Goal: Task Accomplishment & Management: Manage account settings

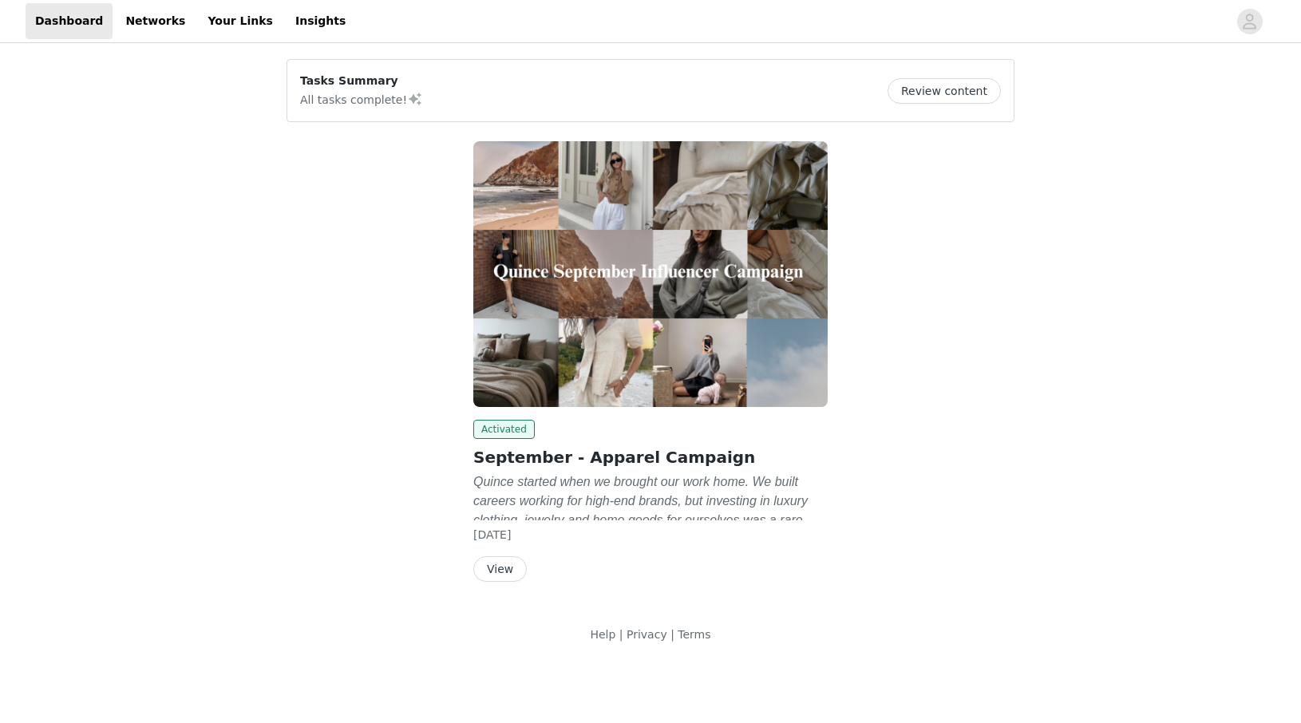
click at [512, 561] on button "View" at bounding box center [499, 569] width 53 height 26
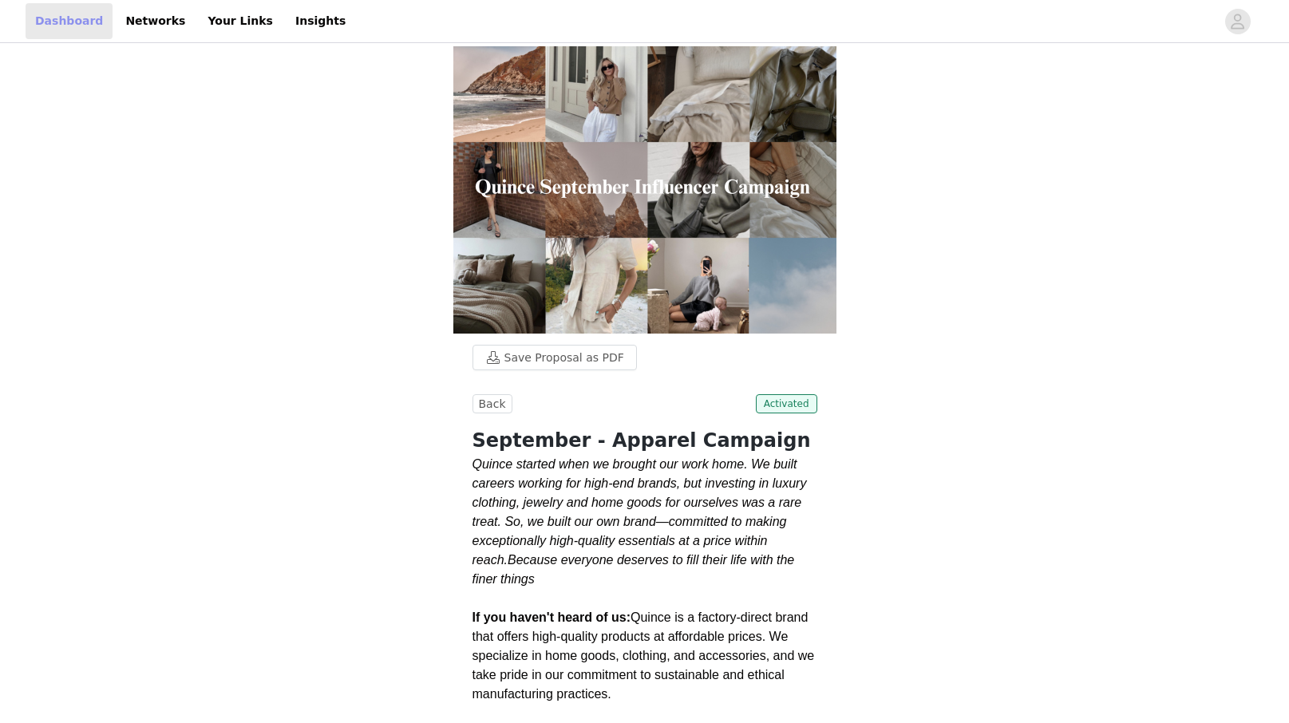
click at [64, 26] on link "Dashboard" at bounding box center [69, 21] width 87 height 36
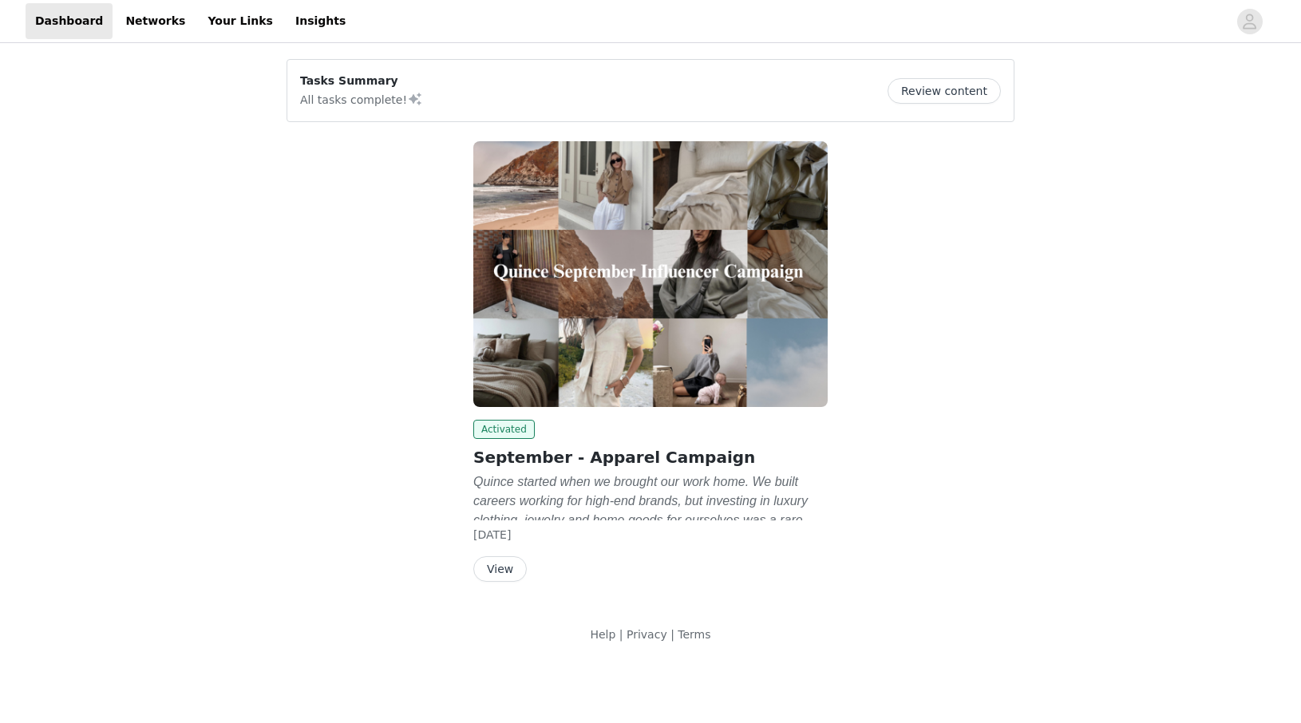
click at [963, 92] on button "Review content" at bounding box center [944, 91] width 113 height 26
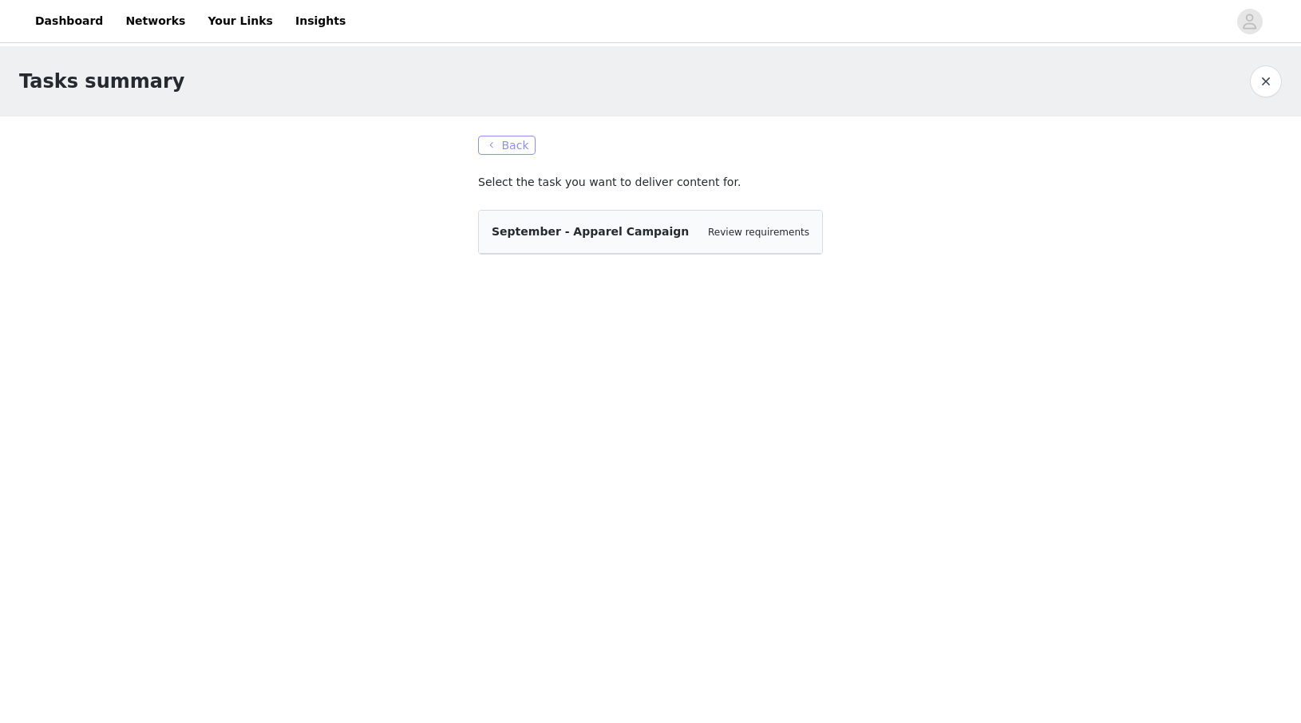
click at [507, 145] on button "Back" at bounding box center [506, 145] width 57 height 19
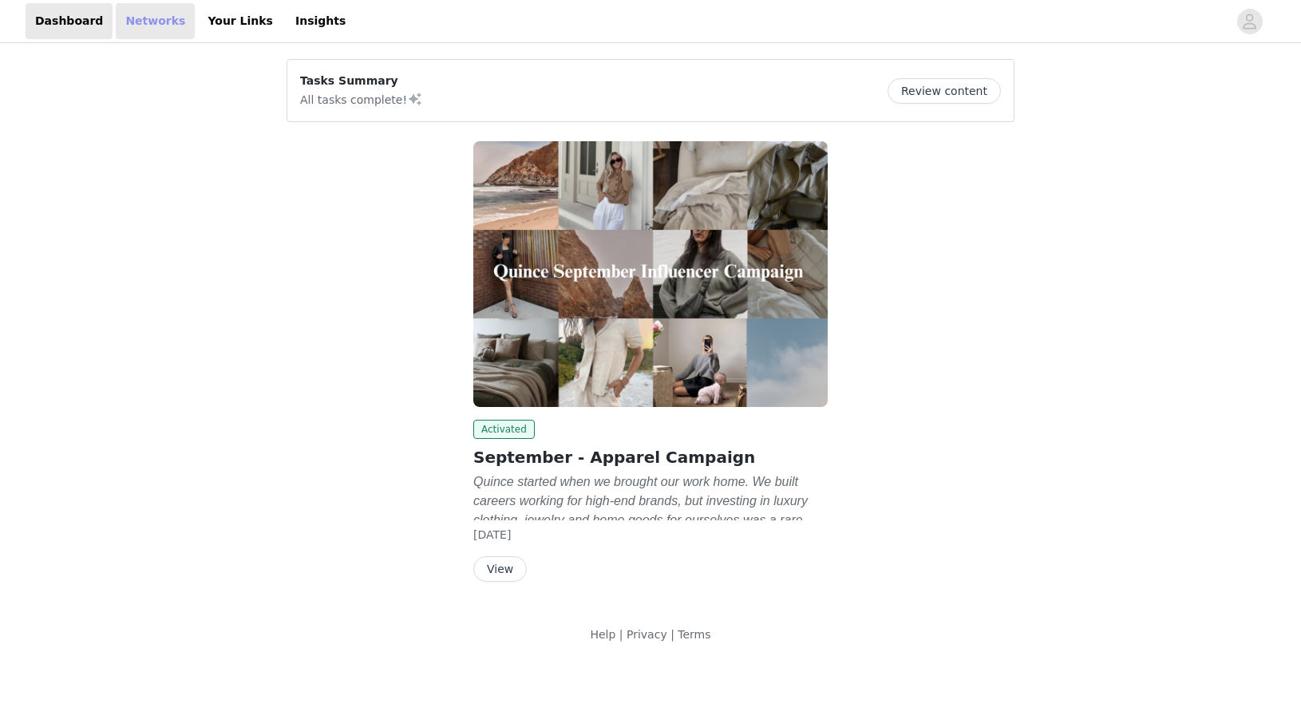
click at [156, 22] on link "Networks" at bounding box center [155, 21] width 79 height 36
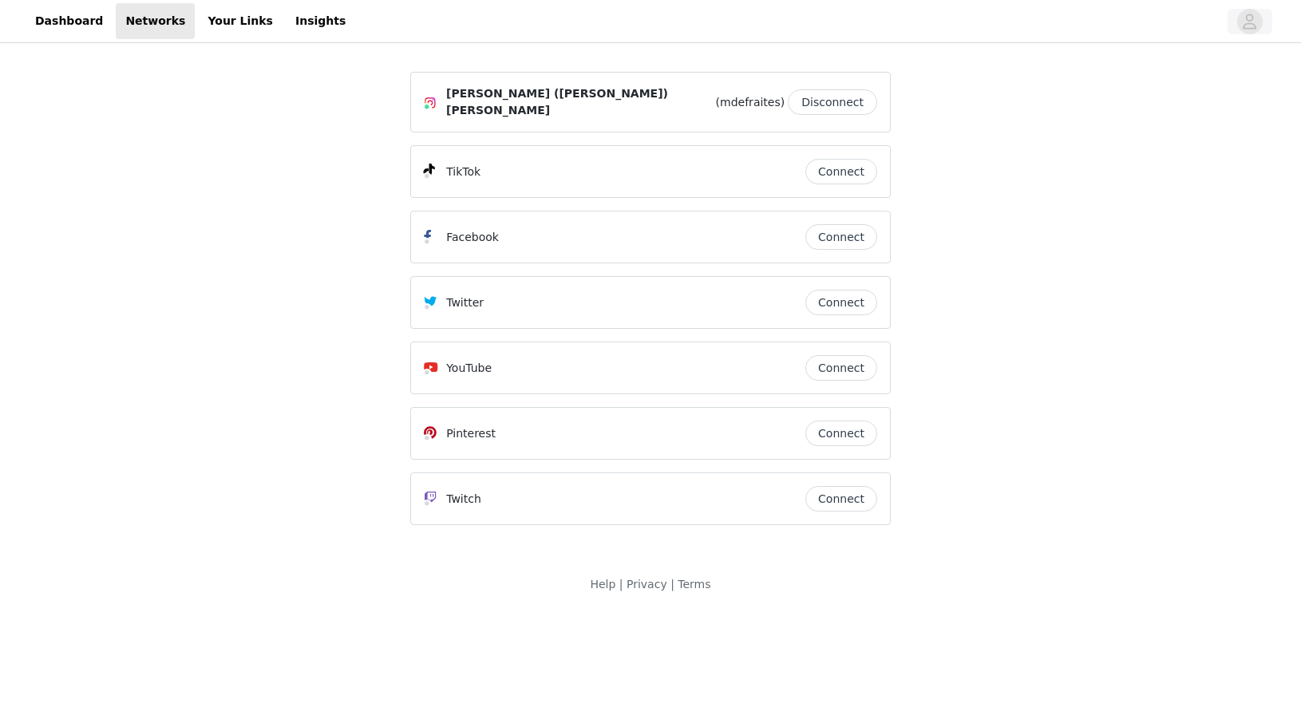
click at [1252, 22] on icon "avatar" at bounding box center [1249, 22] width 15 height 26
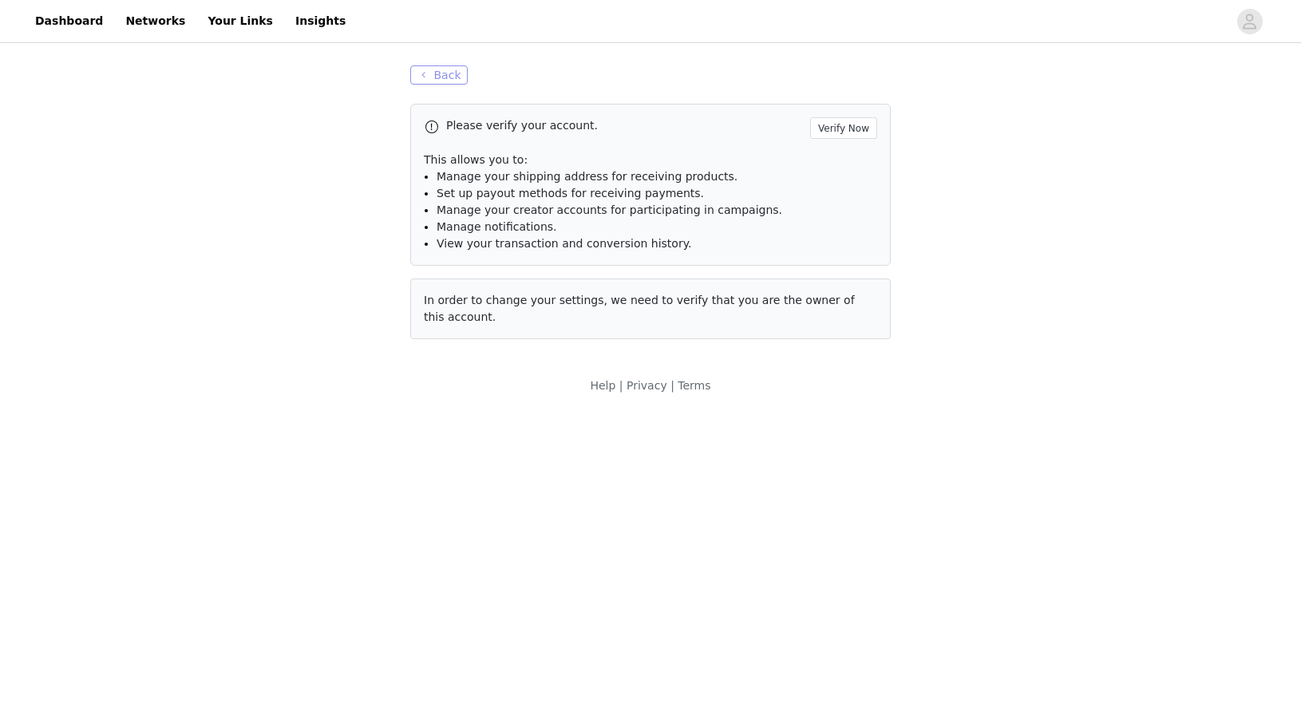
click at [449, 77] on button "Back" at bounding box center [438, 74] width 57 height 19
click at [436, 76] on button "Back" at bounding box center [438, 74] width 57 height 19
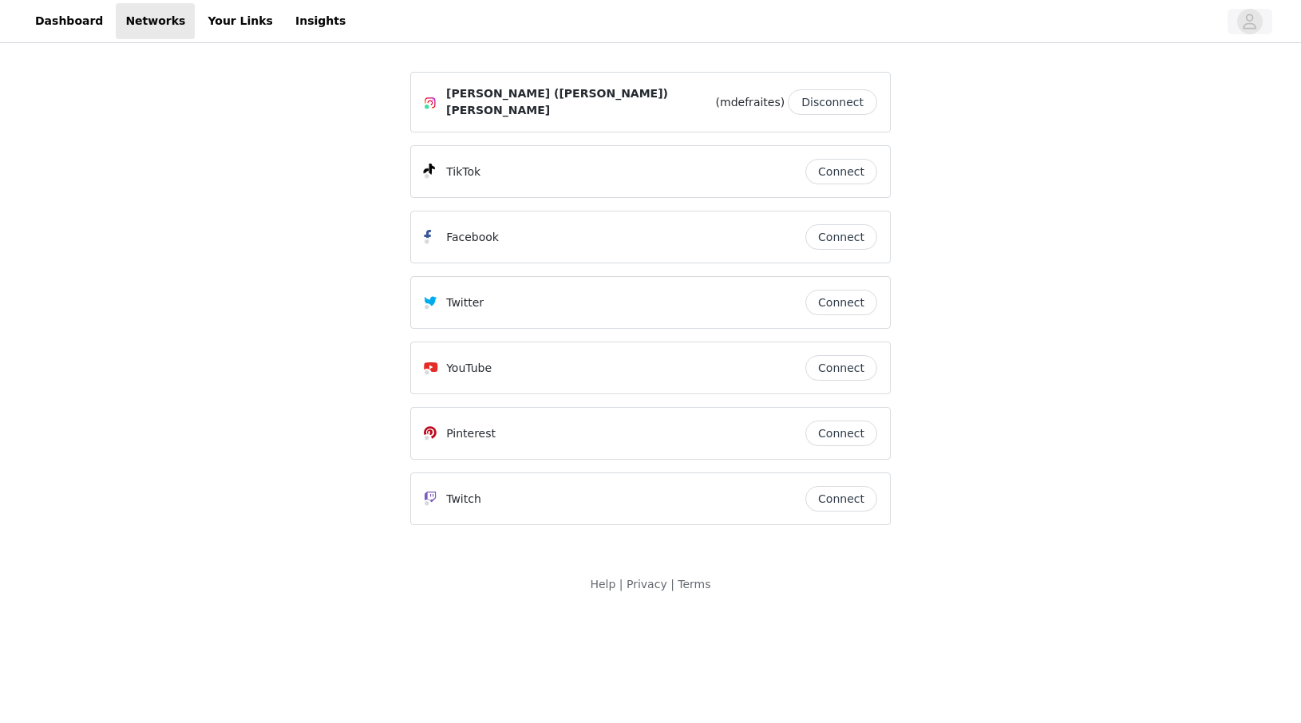
click at [1245, 26] on icon "avatar" at bounding box center [1249, 22] width 15 height 26
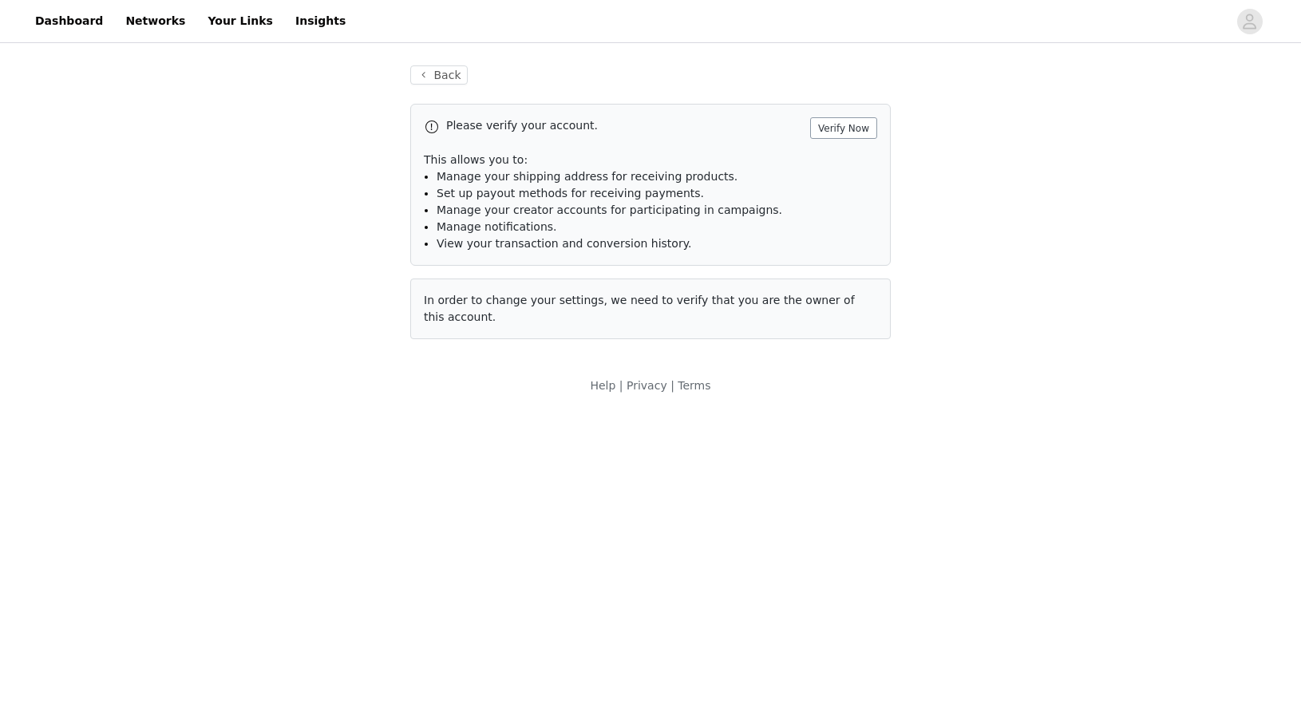
click at [856, 127] on button "Verify Now" at bounding box center [843, 128] width 67 height 22
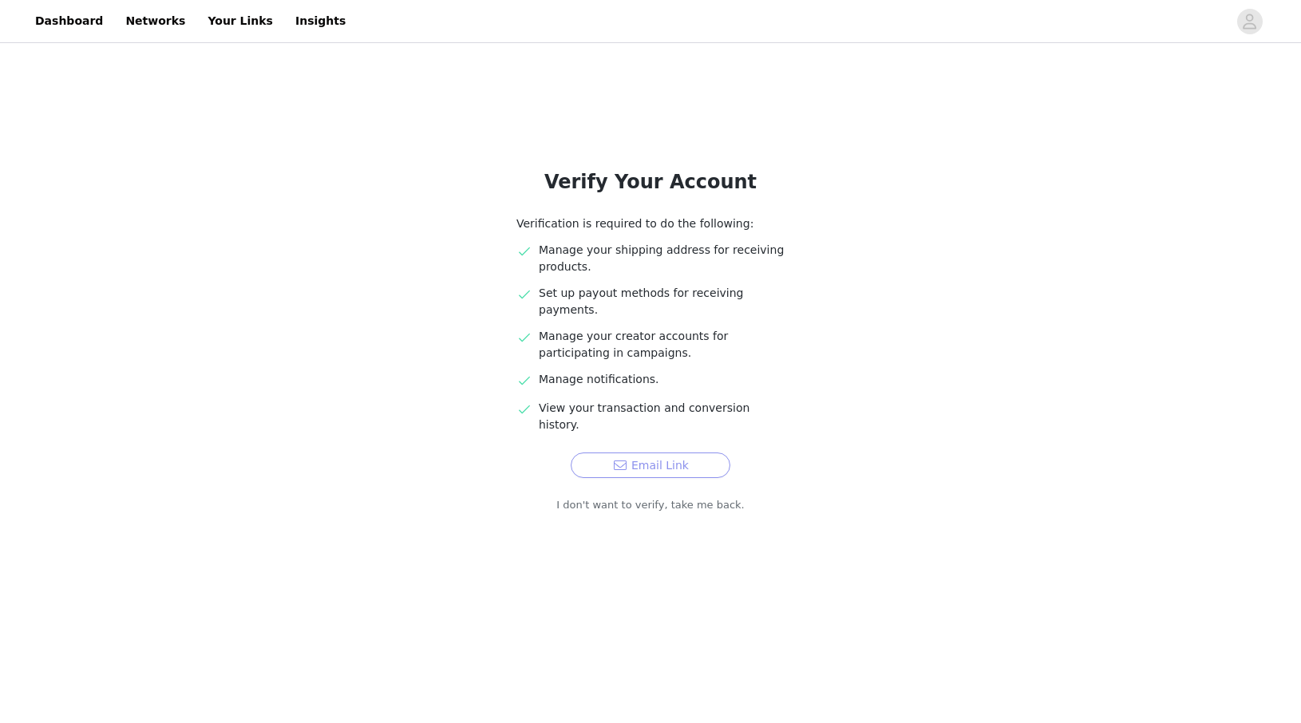
click at [668, 453] on button "Email Link" at bounding box center [651, 466] width 160 height 26
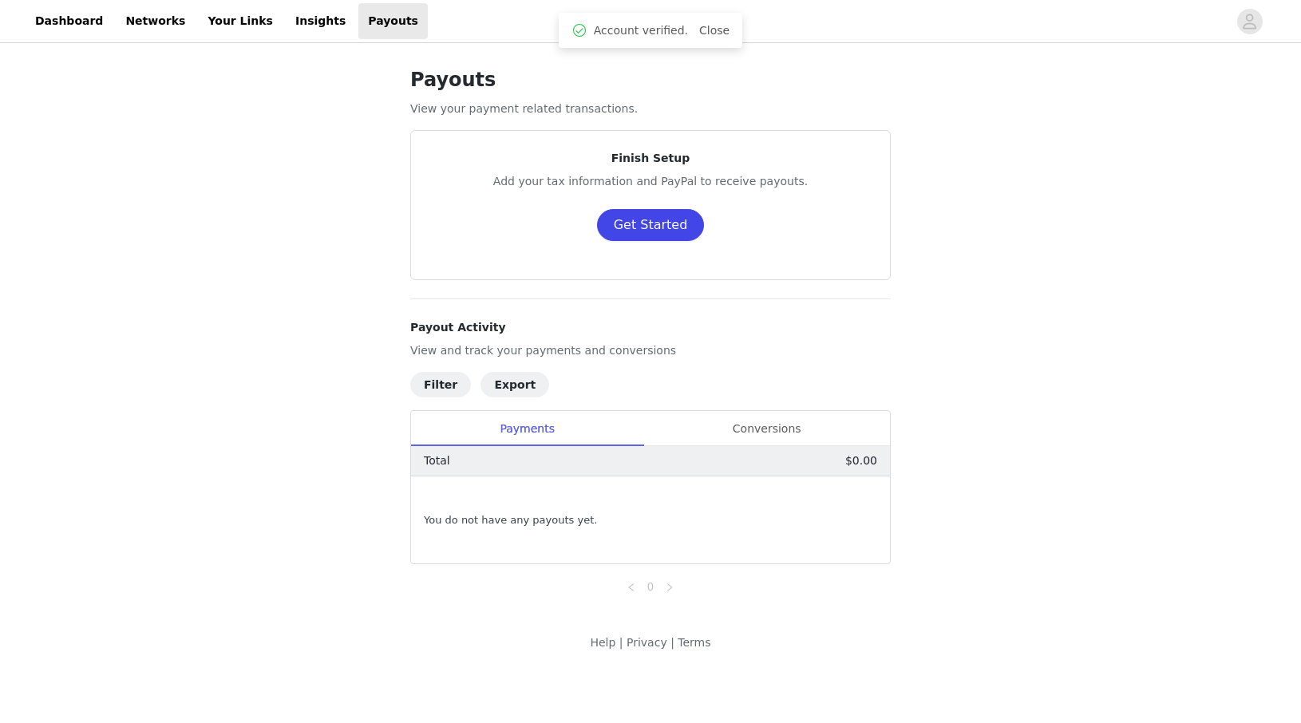
click at [631, 228] on button "Get Started" at bounding box center [651, 225] width 108 height 32
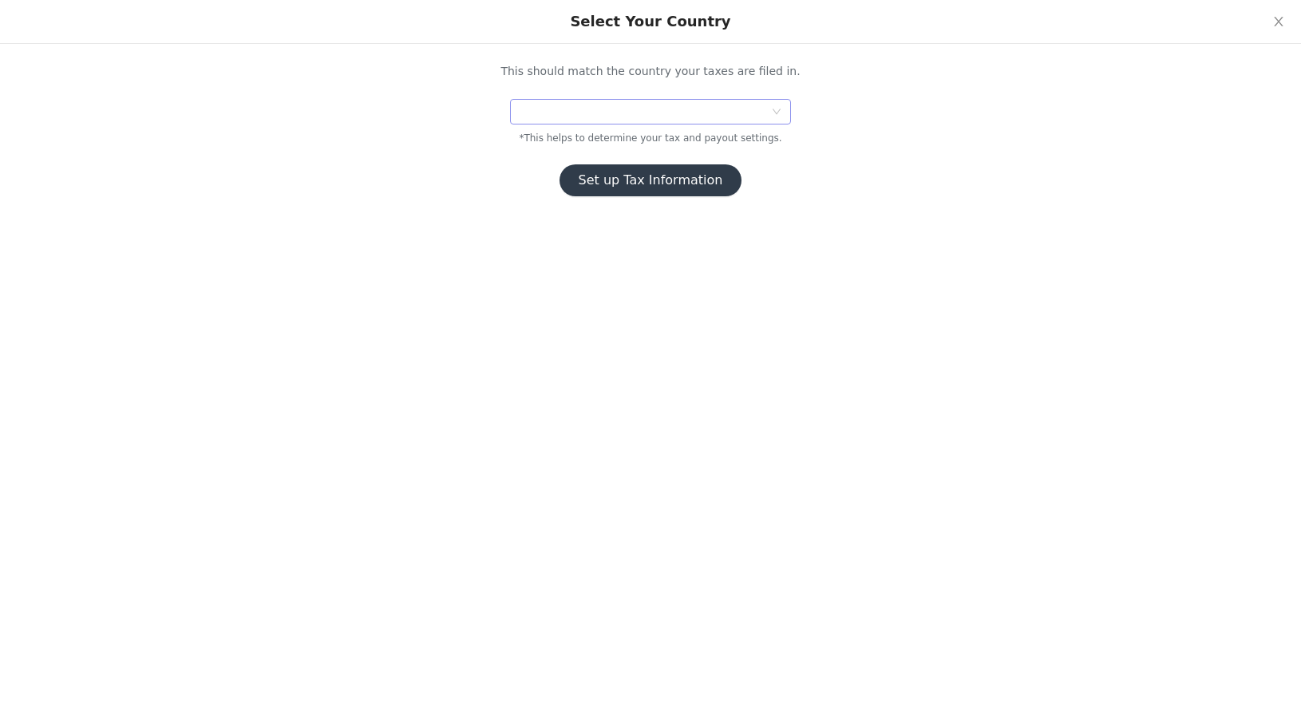
click at [579, 118] on div at bounding box center [645, 112] width 251 height 24
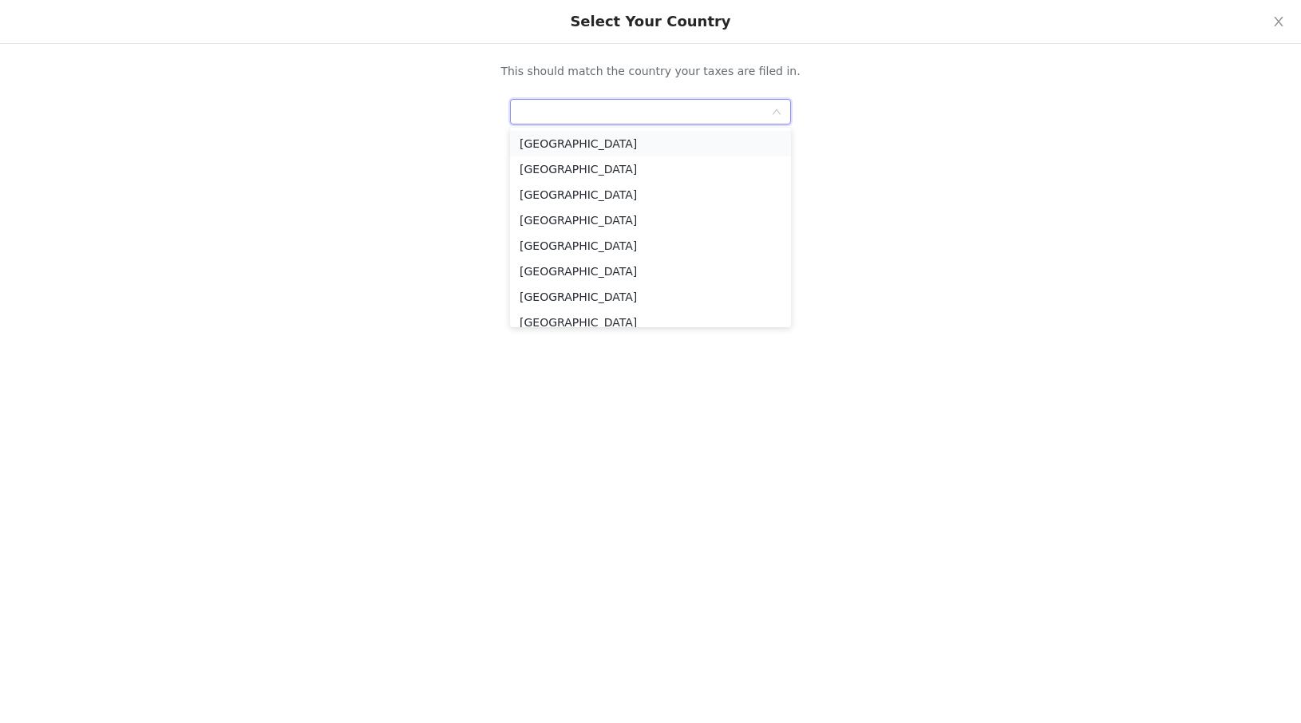
click at [554, 150] on li "[GEOGRAPHIC_DATA]" at bounding box center [650, 144] width 281 height 26
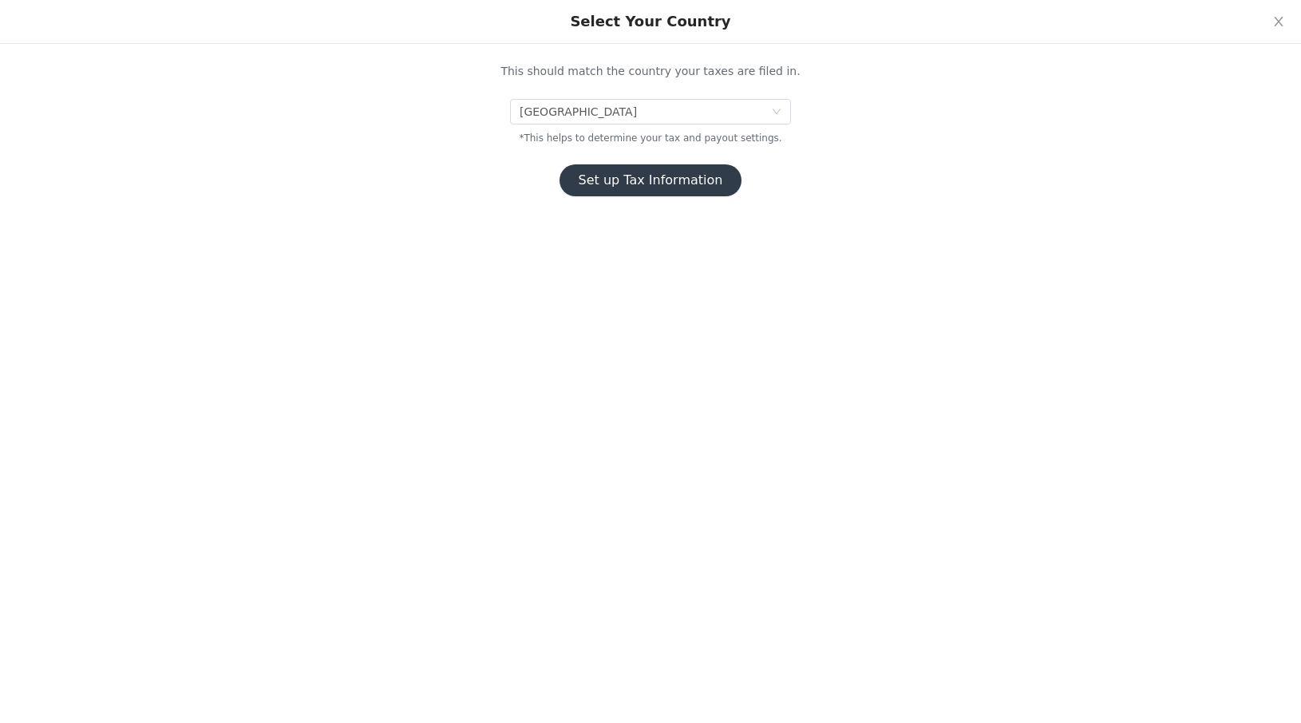
click at [637, 192] on button "Set up Tax Information" at bounding box center [651, 180] width 183 height 32
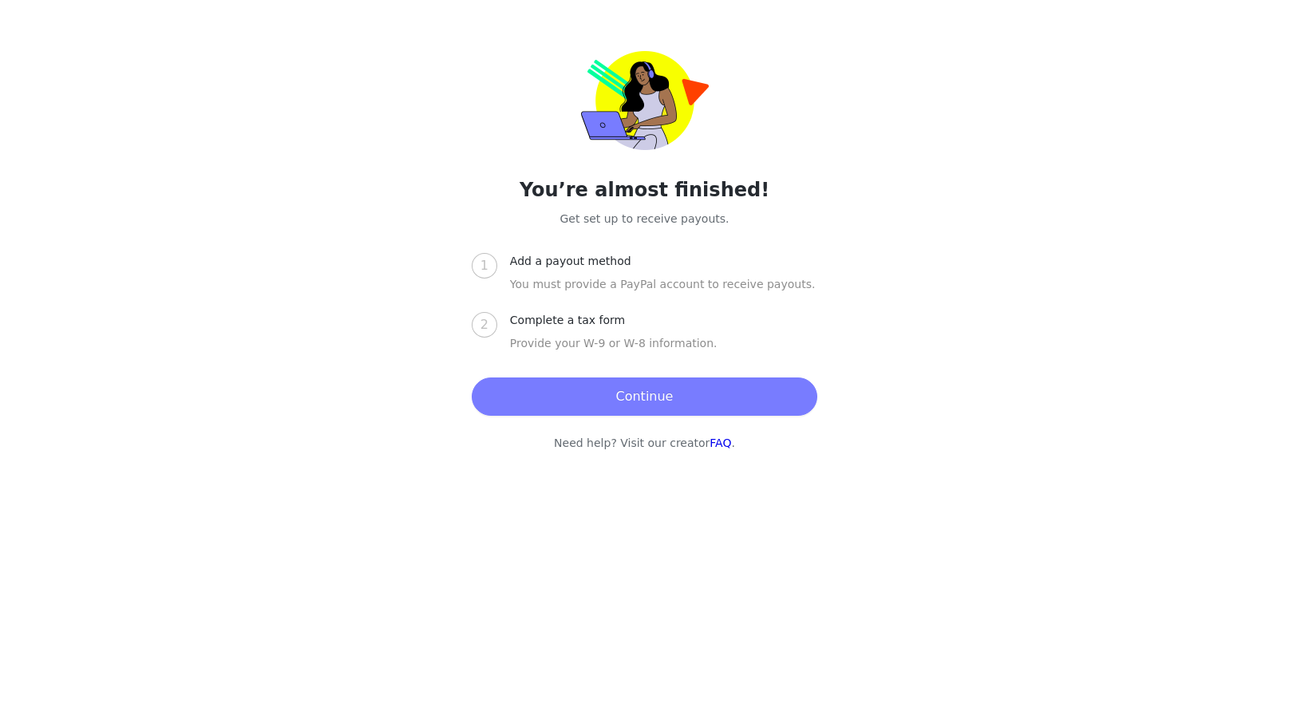
click at [673, 400] on button "Continue" at bounding box center [645, 397] width 346 height 38
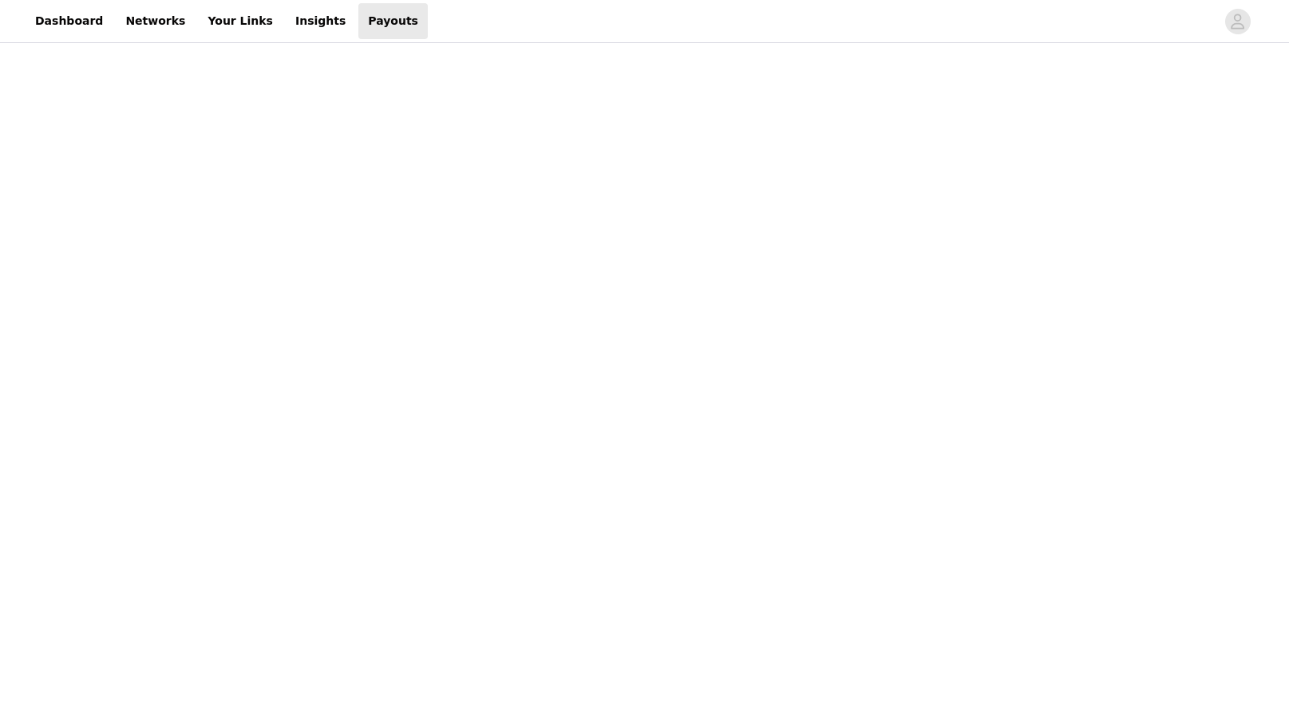
scroll to position [104, 0]
click at [324, 607] on div "Payouts View your payment related transactions. Payout Activity View and track …" at bounding box center [644, 584] width 1289 height 1282
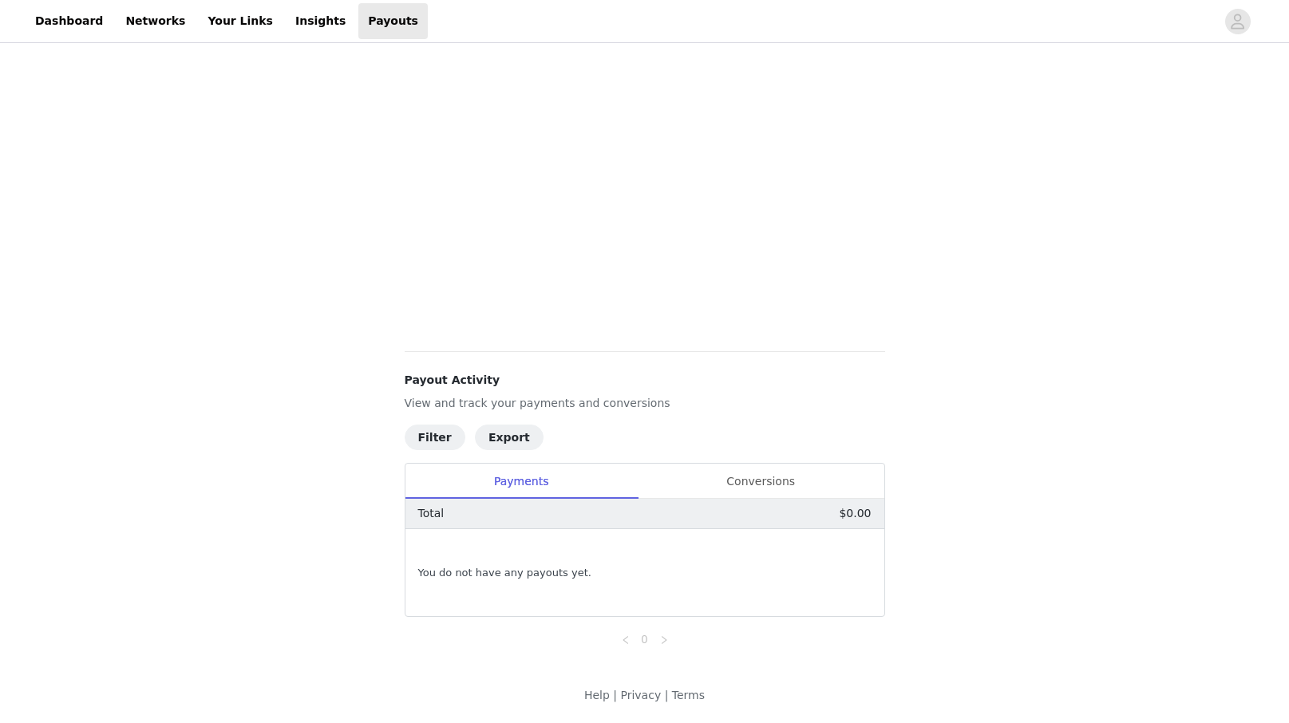
scroll to position [0, 0]
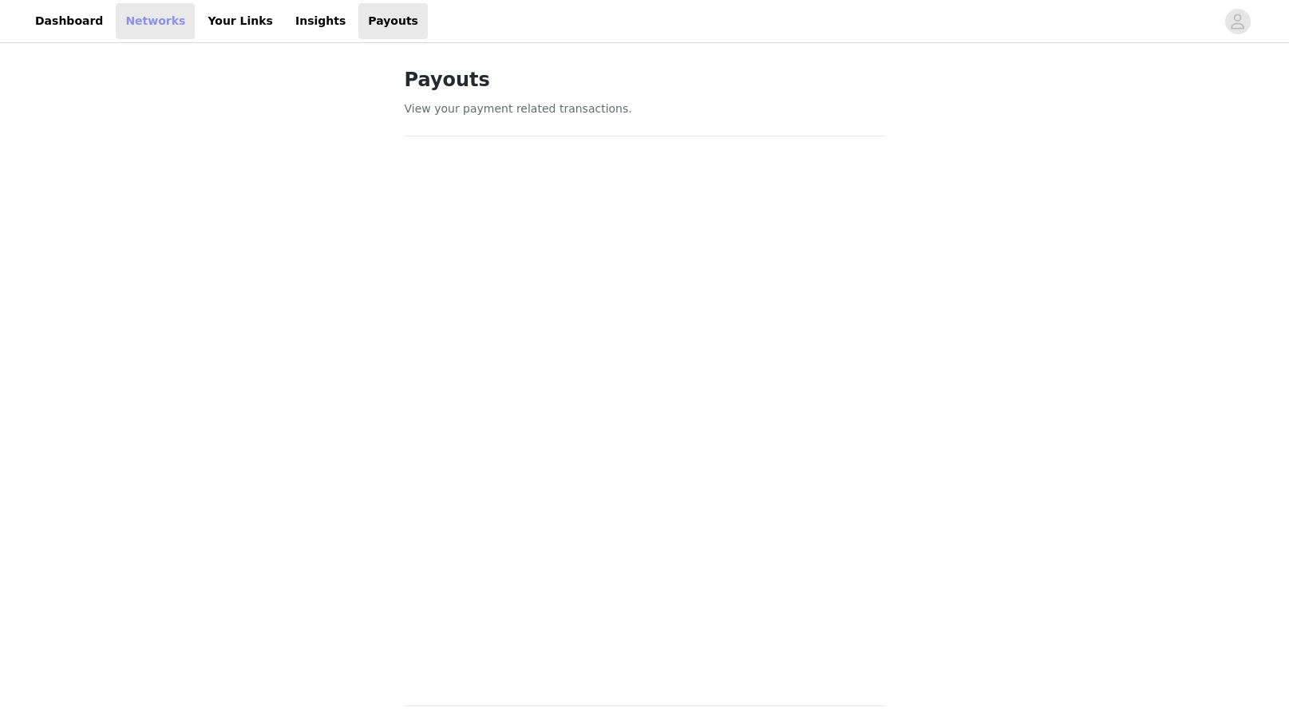
click at [143, 19] on link "Networks" at bounding box center [155, 21] width 79 height 36
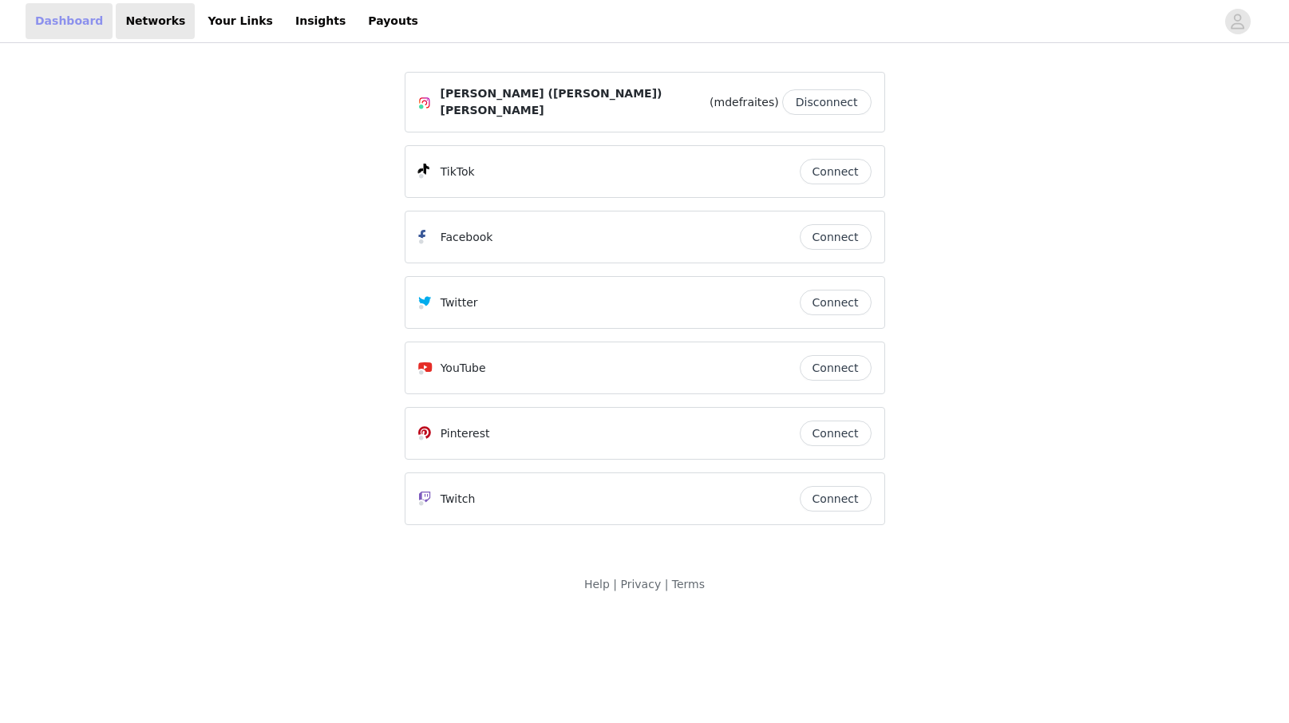
click at [76, 19] on link "Dashboard" at bounding box center [69, 21] width 87 height 36
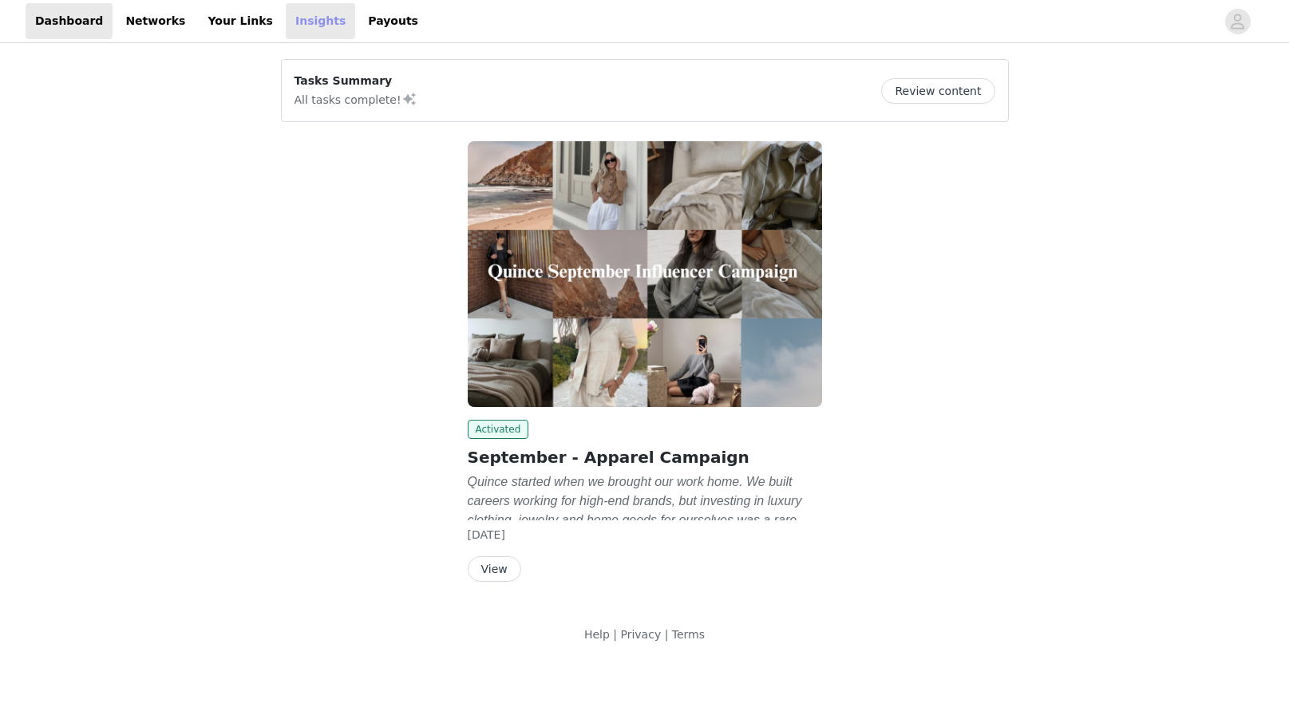
click at [294, 25] on link "Insights" at bounding box center [320, 21] width 69 height 36
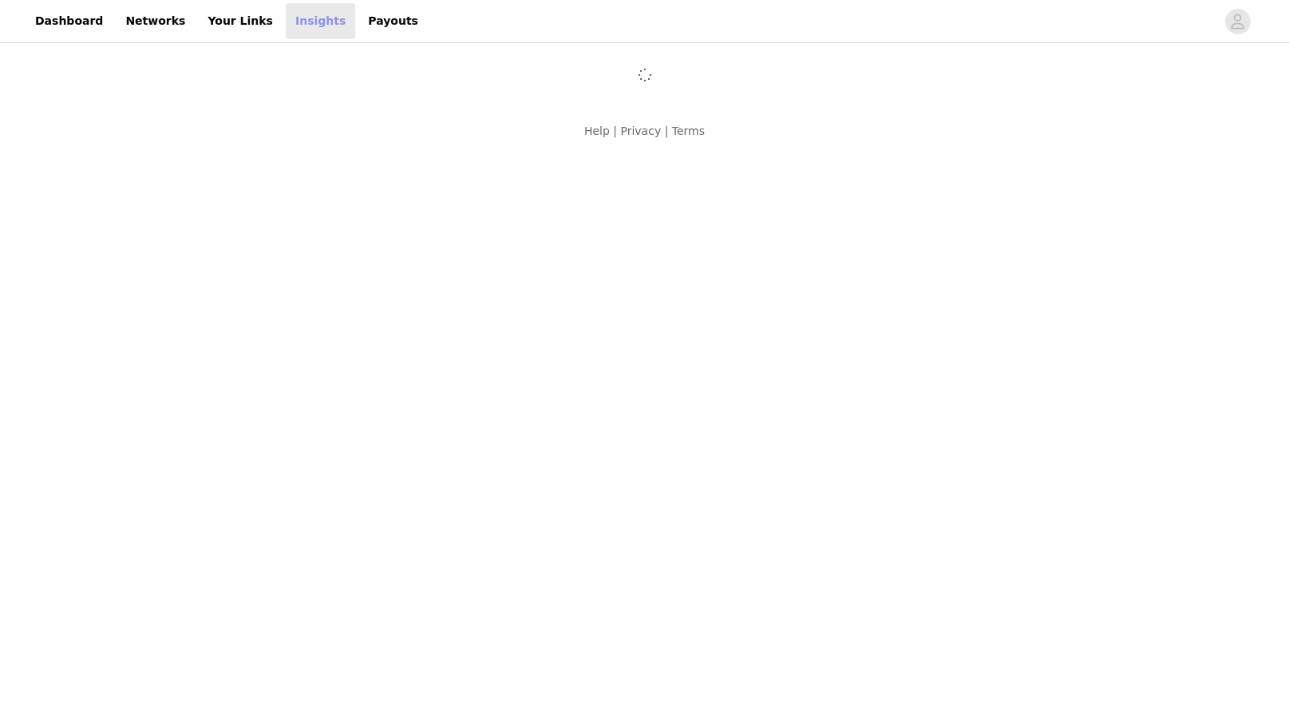
scroll to position [54, 0]
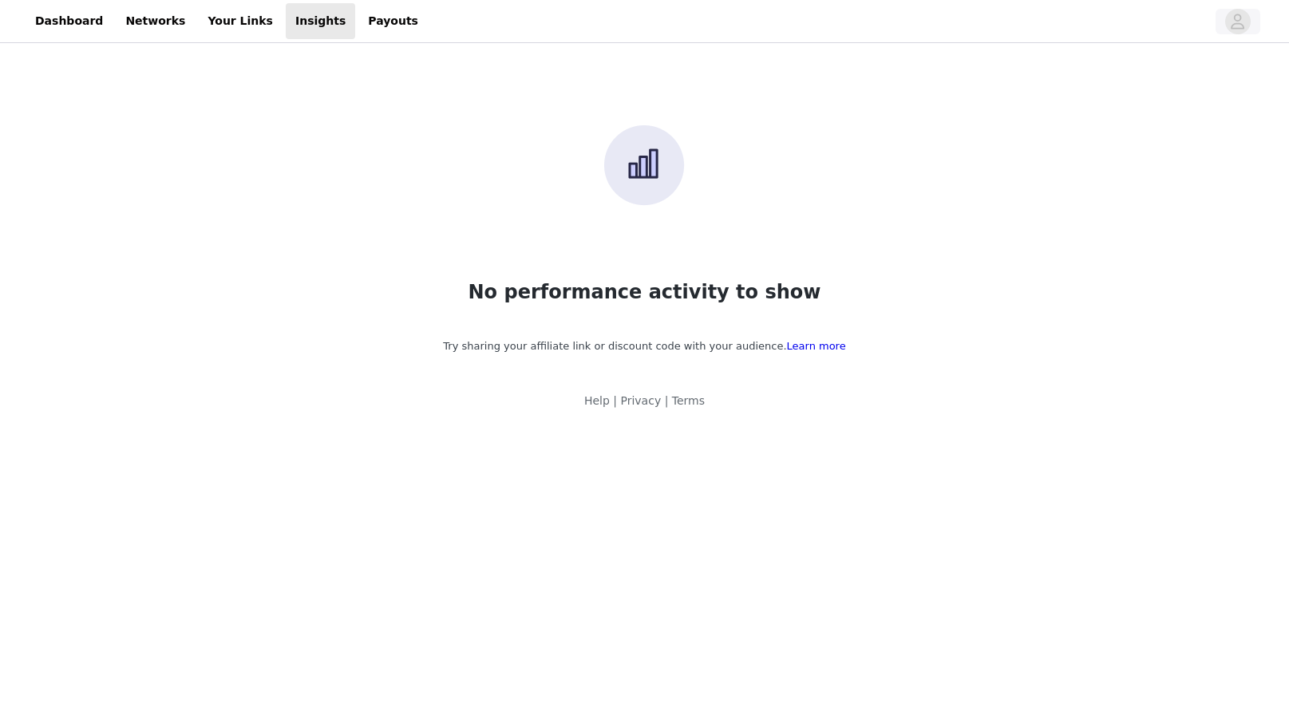
click at [1229, 21] on span "button" at bounding box center [1238, 22] width 26 height 26
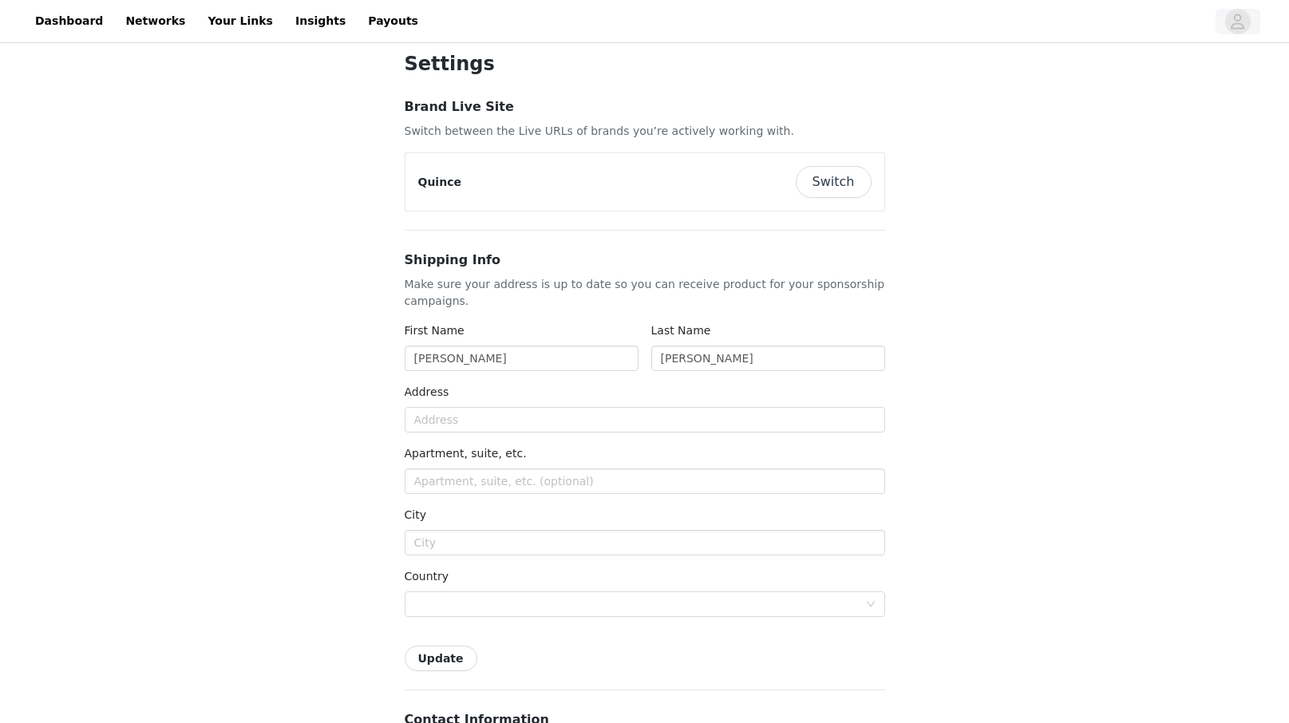
type input "+1 (United States)"
click at [848, 184] on button "Switch" at bounding box center [834, 182] width 76 height 32
